Goal: Task Accomplishment & Management: Manage account settings

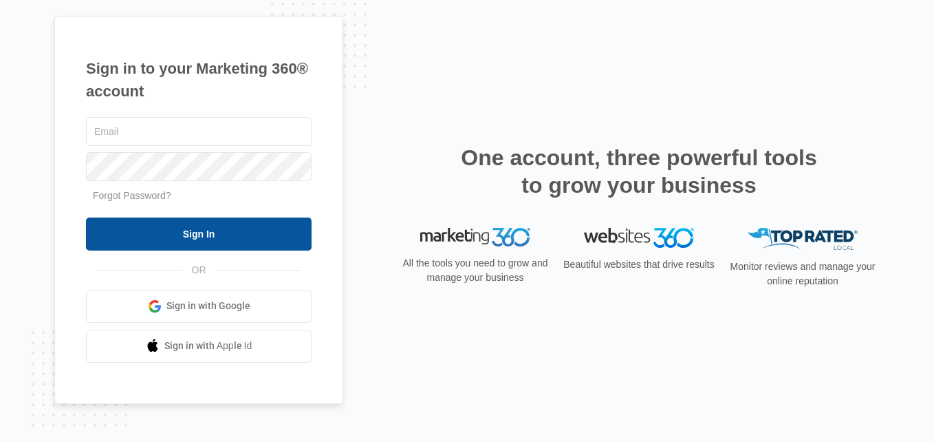
type input "[EMAIL_ADDRESS][DOMAIN_NAME]"
click at [242, 230] on input "Sign In" at bounding box center [199, 233] width 226 height 33
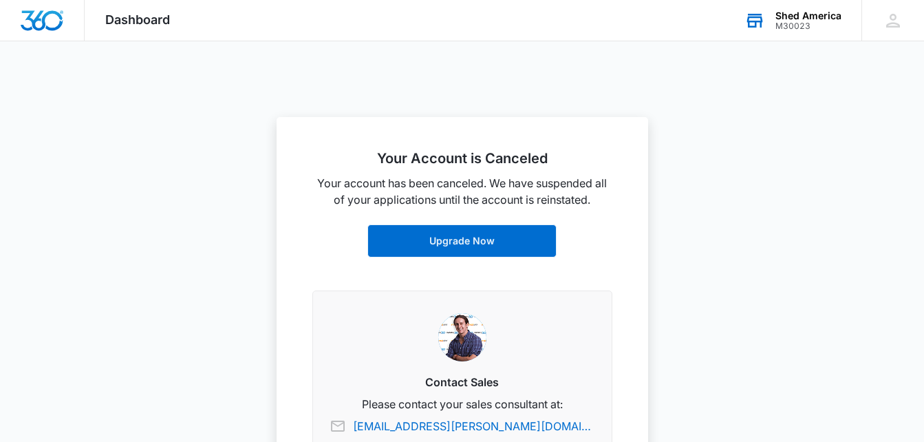
click at [789, 12] on div "Shed America" at bounding box center [808, 15] width 66 height 11
click at [811, 72] on link "View All" at bounding box center [816, 71] width 36 height 12
click at [834, 17] on div "Shed America" at bounding box center [808, 15] width 66 height 11
click at [821, 71] on link "View All" at bounding box center [816, 71] width 36 height 12
click at [896, 22] on icon at bounding box center [893, 20] width 21 height 21
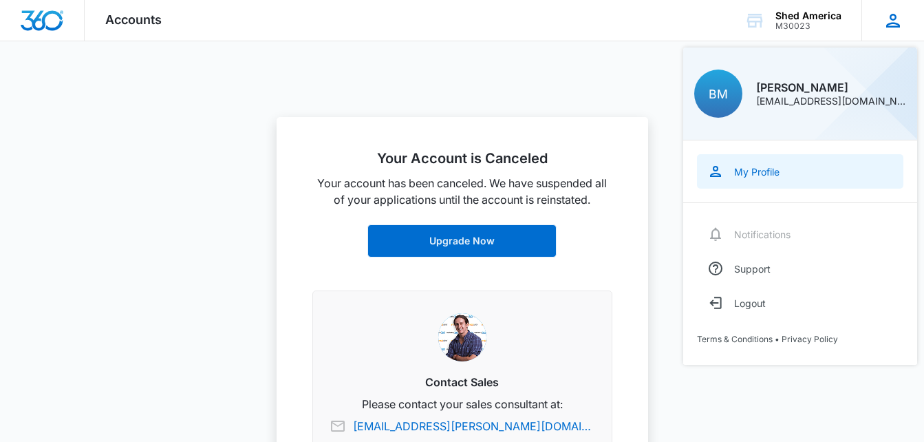
click at [753, 173] on div "My Profile" at bounding box center [756, 172] width 45 height 12
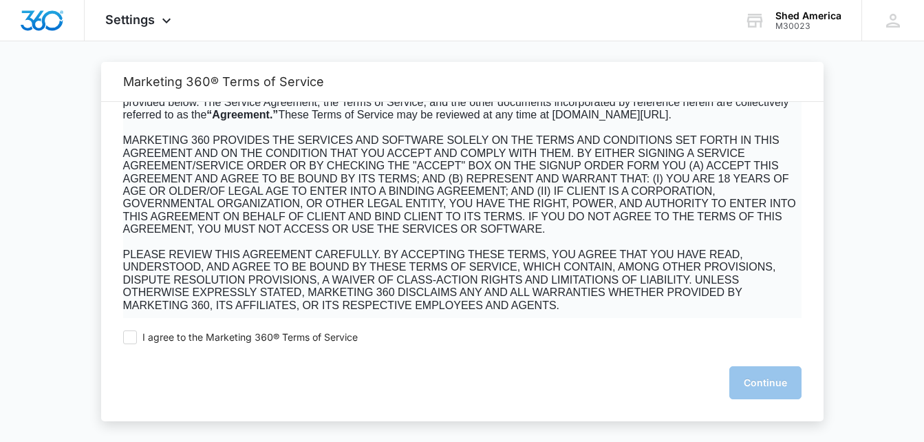
click at [823, 268] on div "We’ve updated our Terms of Service. Please review and accept the terms below to…" at bounding box center [462, 210] width 722 height 216
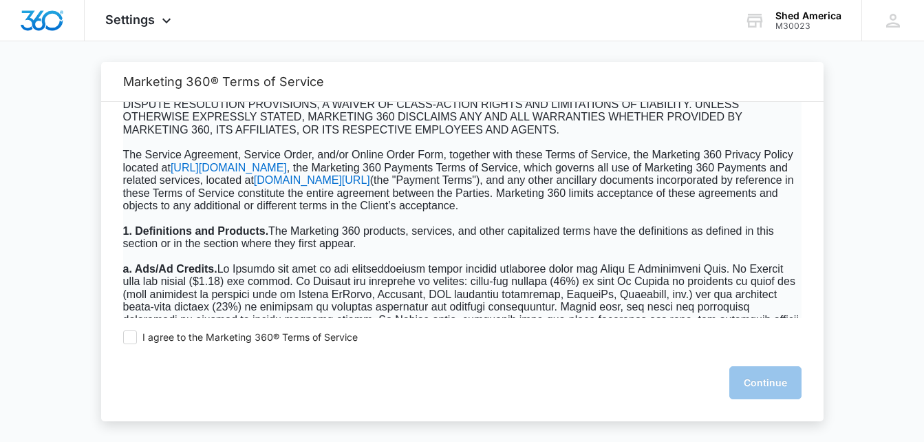
click at [823, 268] on div "We’ve updated our Terms of Service. Please review and accept the terms below to…" at bounding box center [462, 210] width 722 height 216
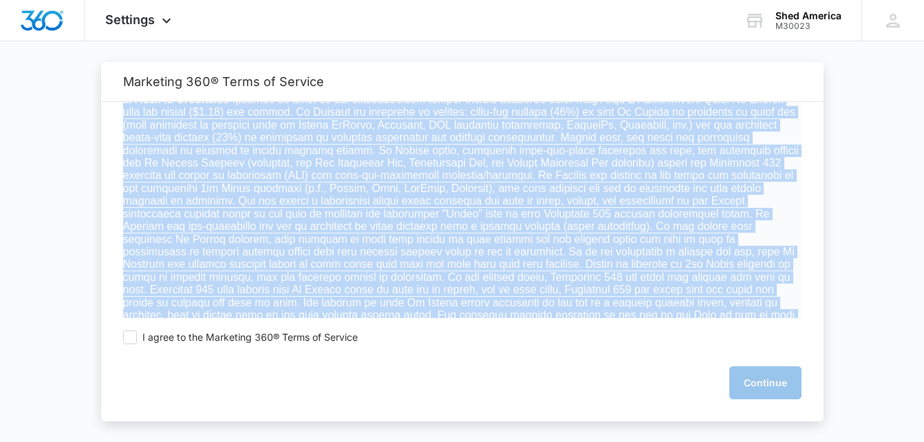
click at [823, 268] on div "We’ve updated our Terms of Service. Please review and accept the terms below to…" at bounding box center [462, 210] width 722 height 216
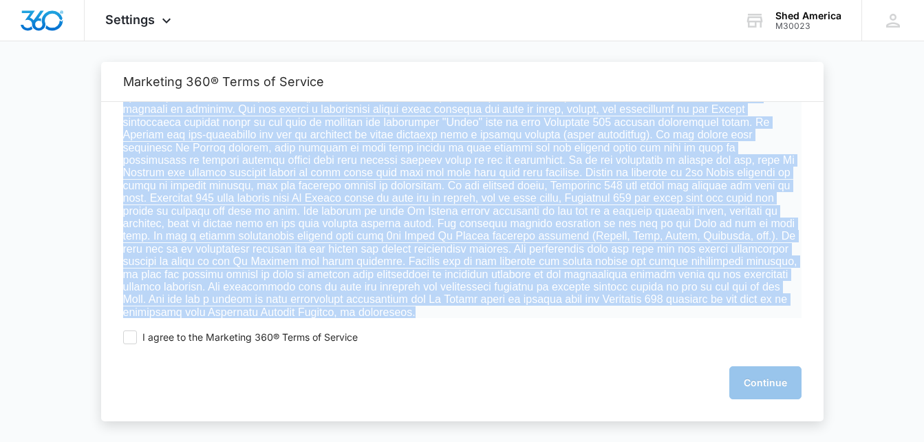
click at [823, 268] on div "We’ve updated our Terms of Service. Please review and accept the terms below to…" at bounding box center [462, 210] width 722 height 216
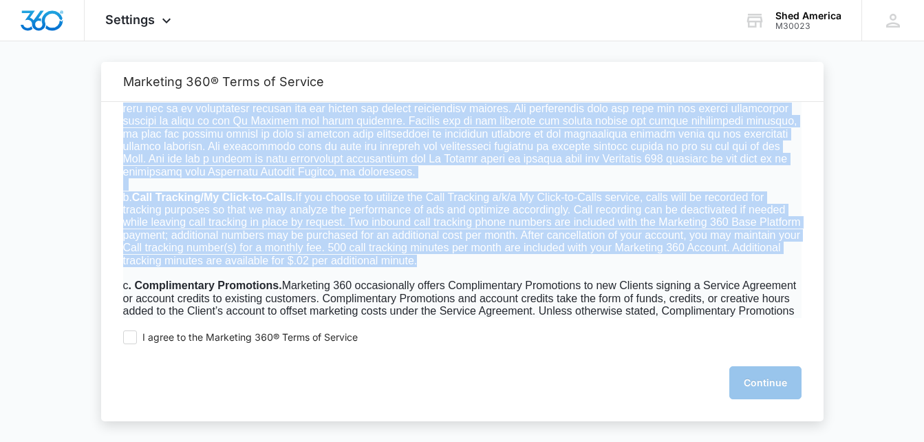
scroll to position [754, 0]
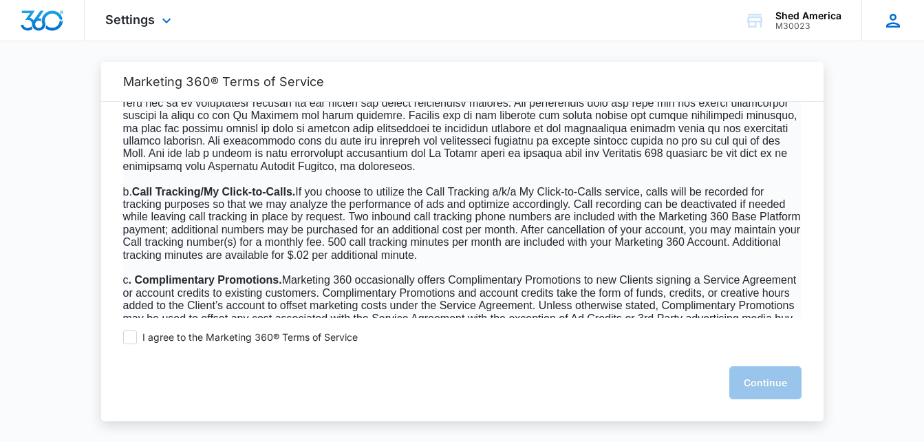
click at [889, 25] on icon at bounding box center [893, 21] width 14 height 14
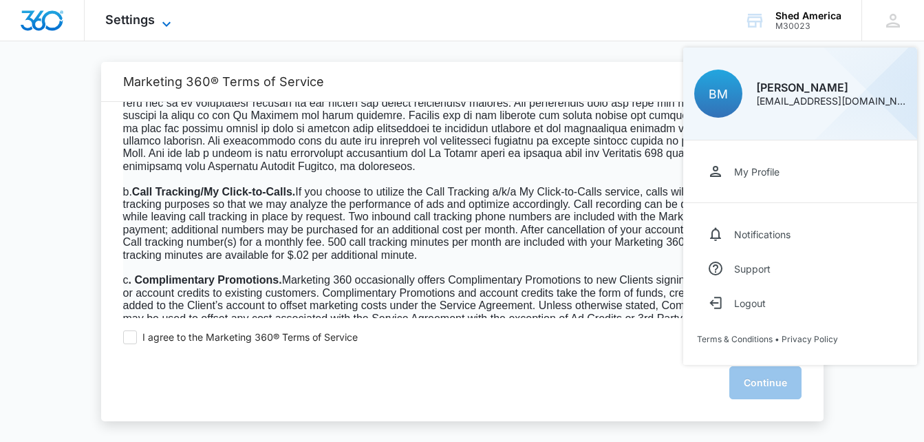
click at [150, 16] on span "Settings" at bounding box center [130, 19] width 50 height 14
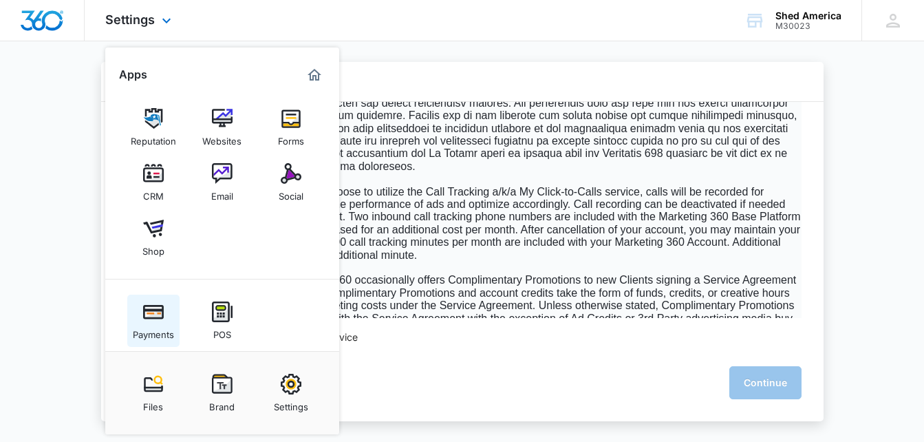
click at [162, 313] on img at bounding box center [153, 311] width 21 height 21
